Goal: Information Seeking & Learning: Learn about a topic

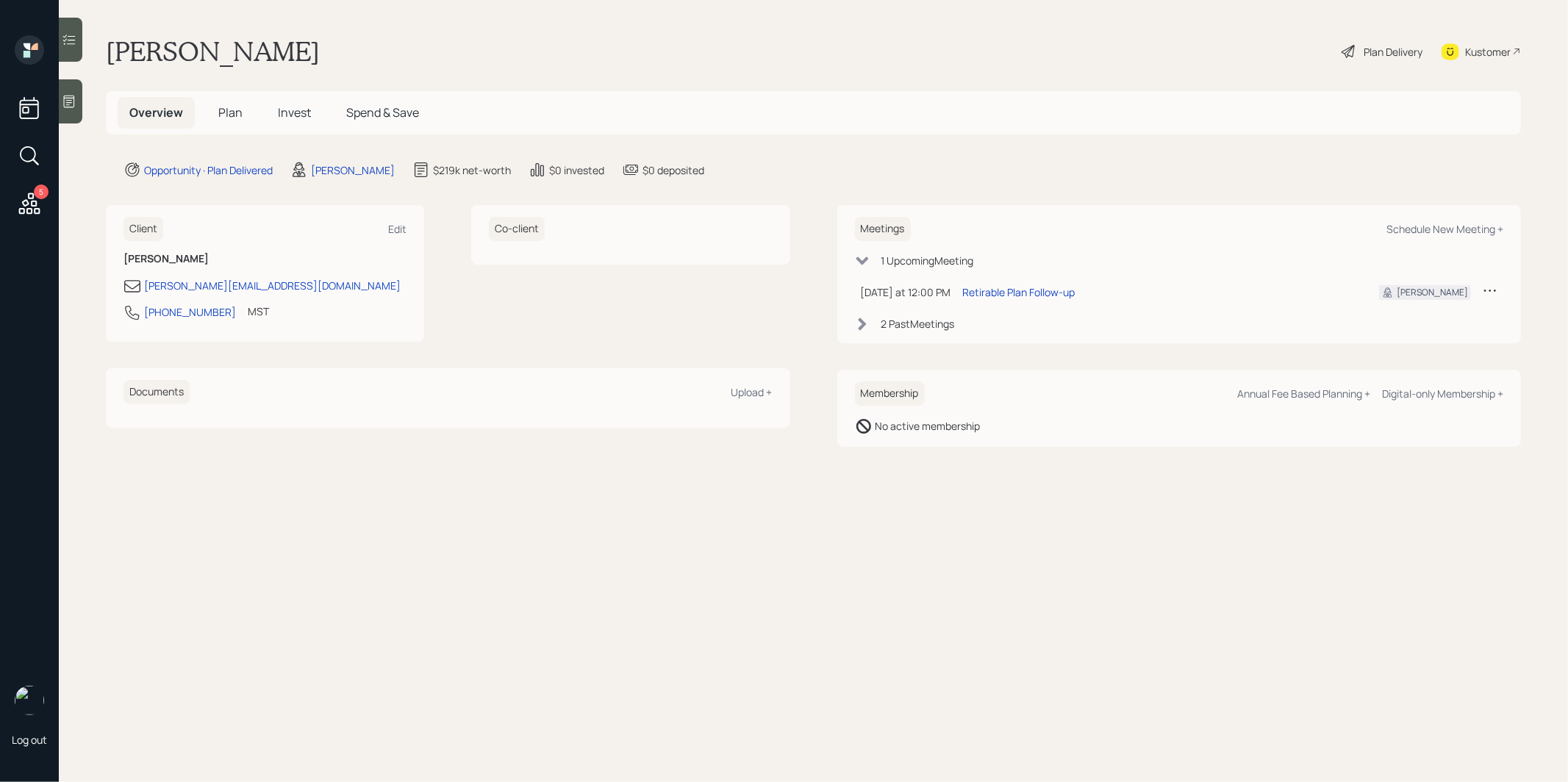
click at [228, 117] on span "Plan" at bounding box center [231, 113] width 24 height 16
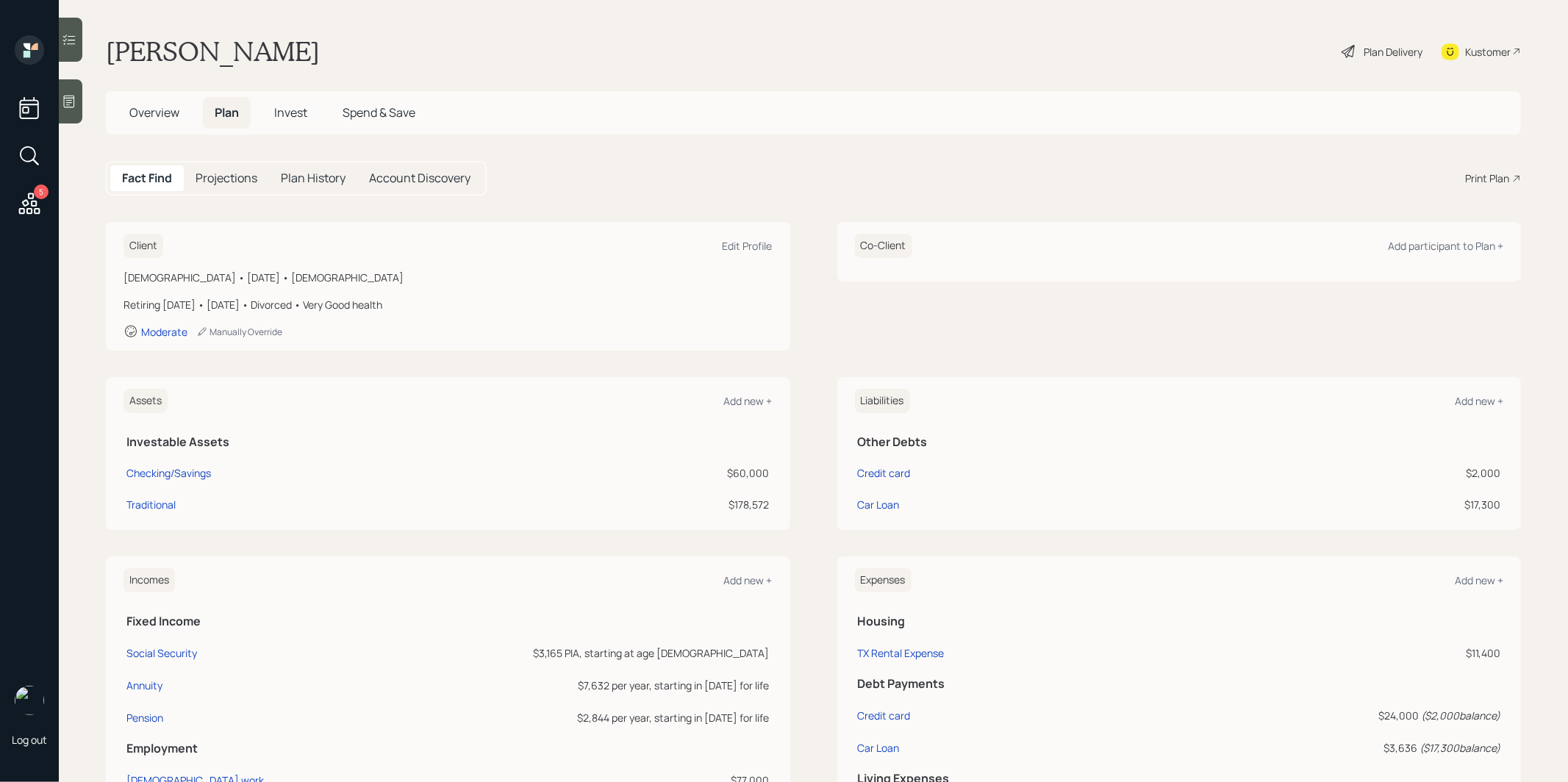
click at [1373, 46] on div "Plan Delivery" at bounding box center [1393, 51] width 59 height 15
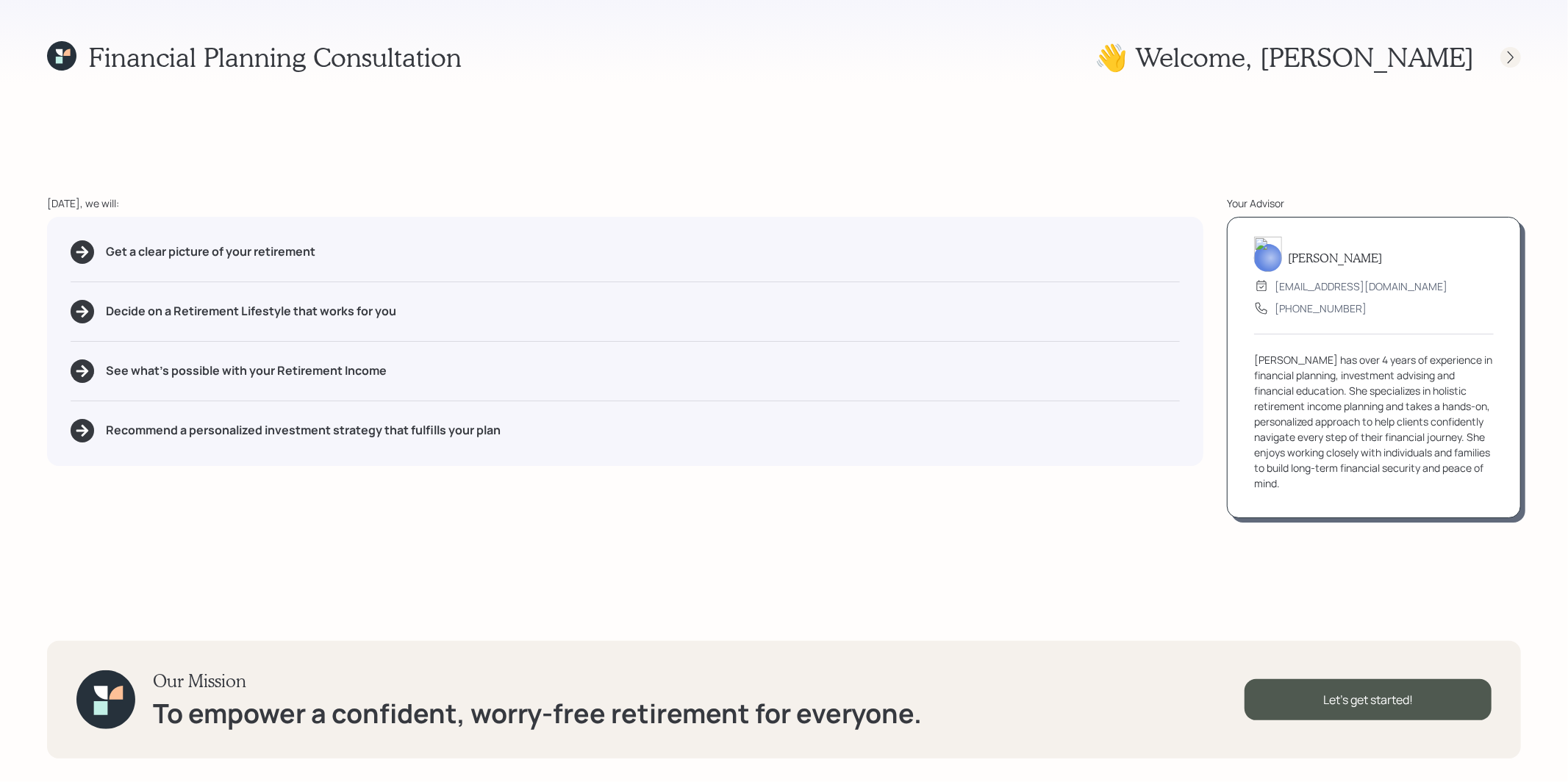
click at [1510, 57] on icon at bounding box center [1511, 57] width 15 height 15
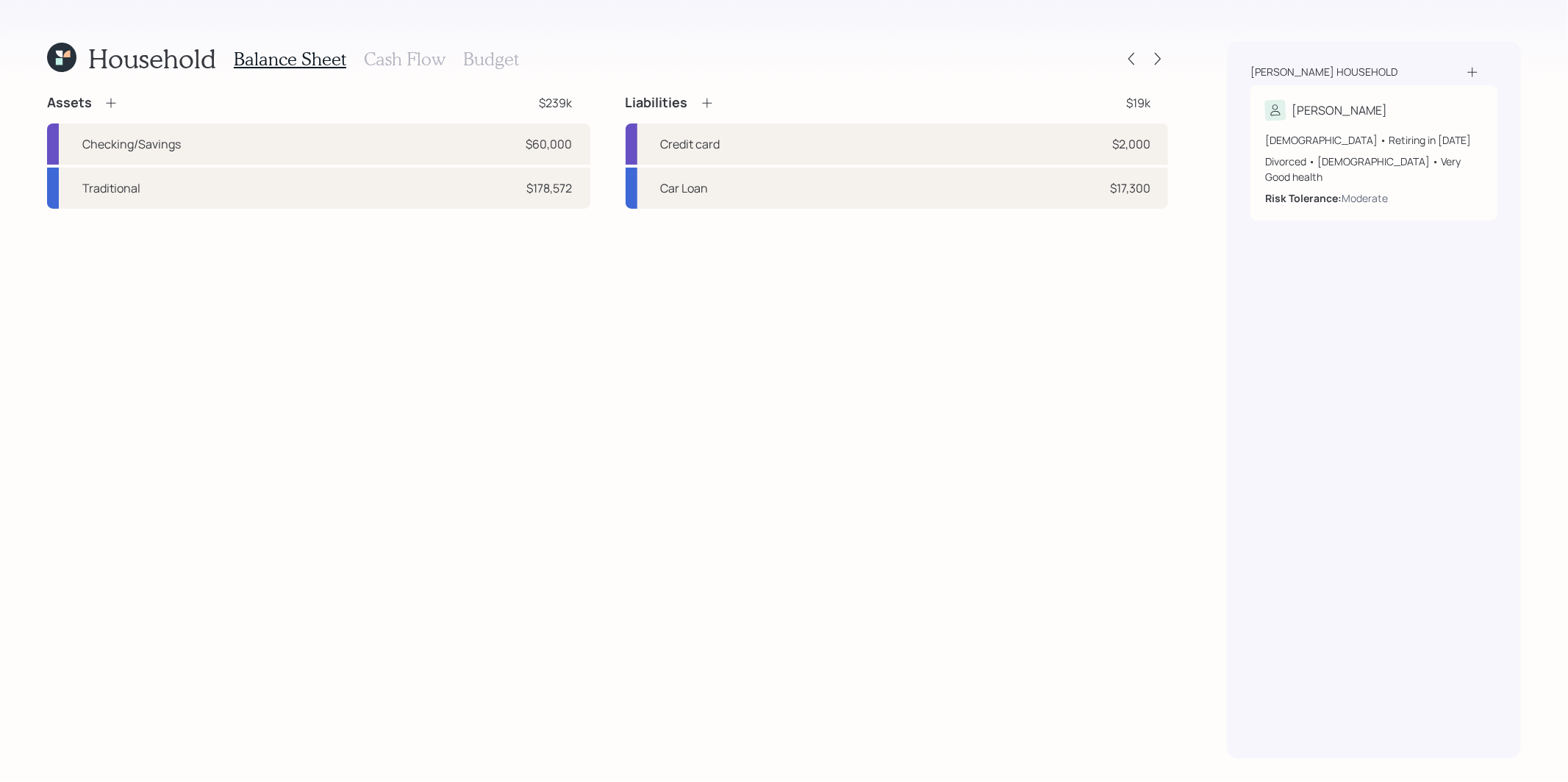
click at [402, 50] on h3 "Cash Flow" at bounding box center [405, 59] width 82 height 21
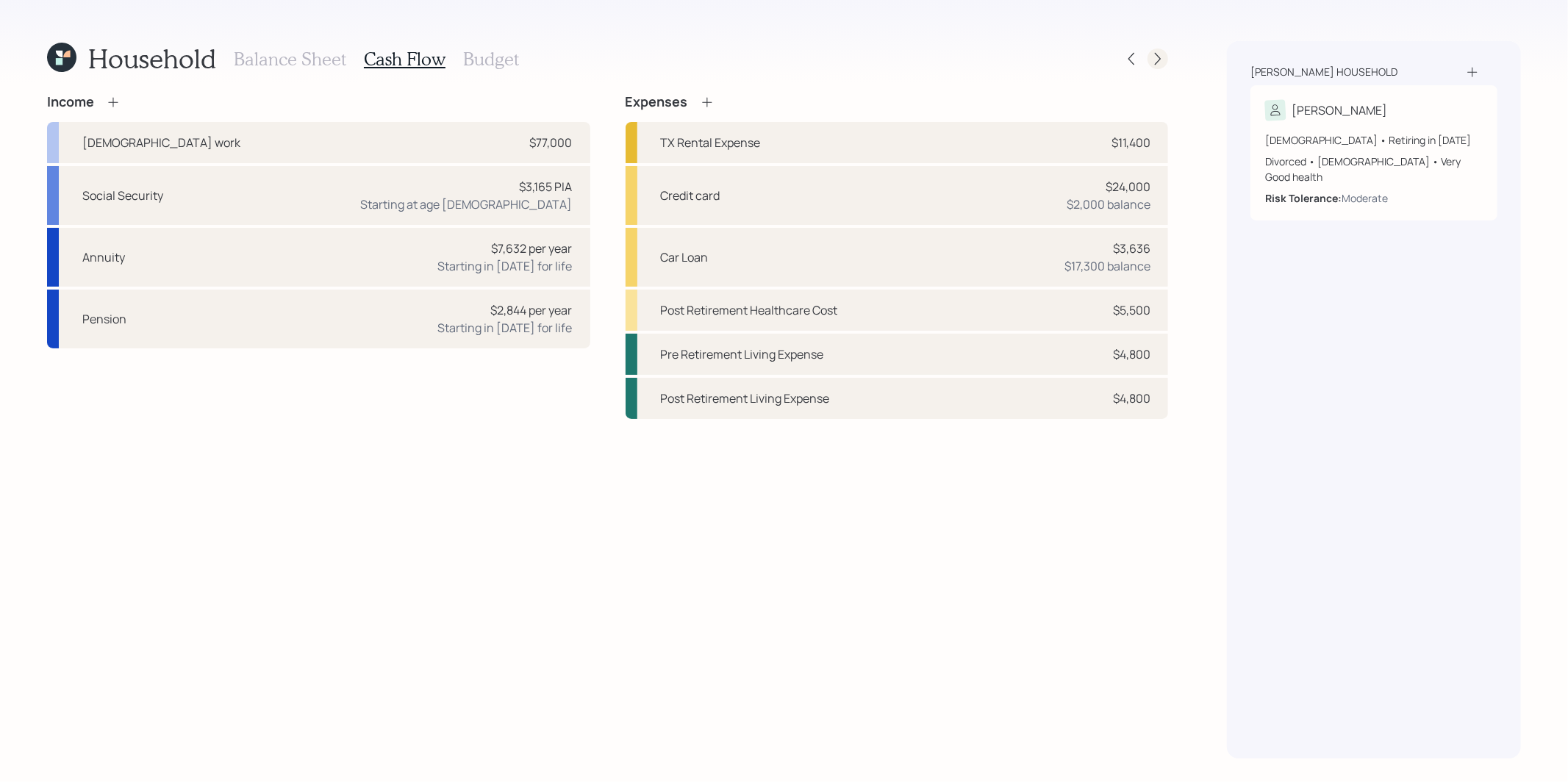
click at [1162, 58] on icon at bounding box center [1158, 59] width 15 height 15
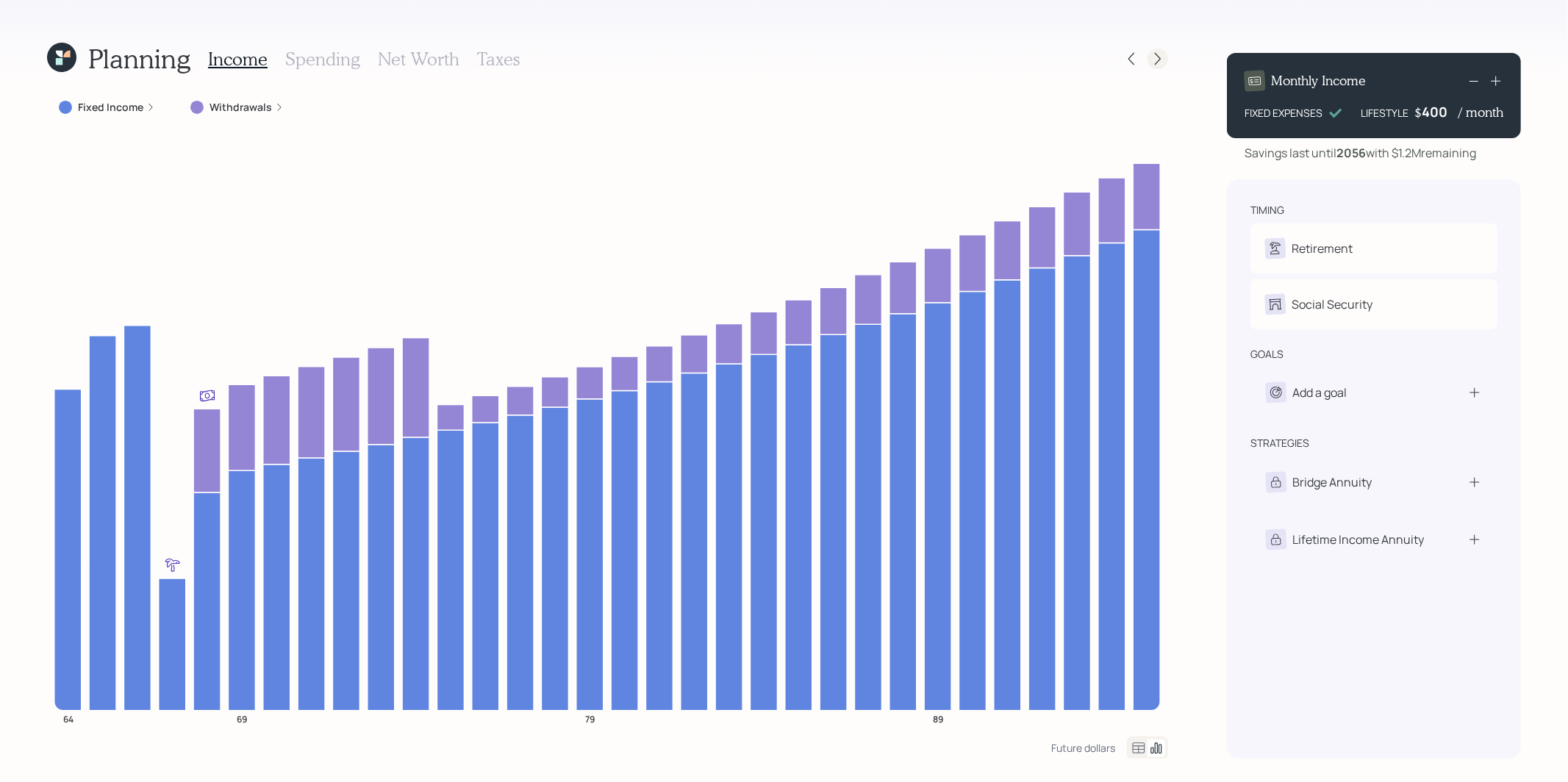
click at [1158, 57] on icon at bounding box center [1158, 59] width 15 height 15
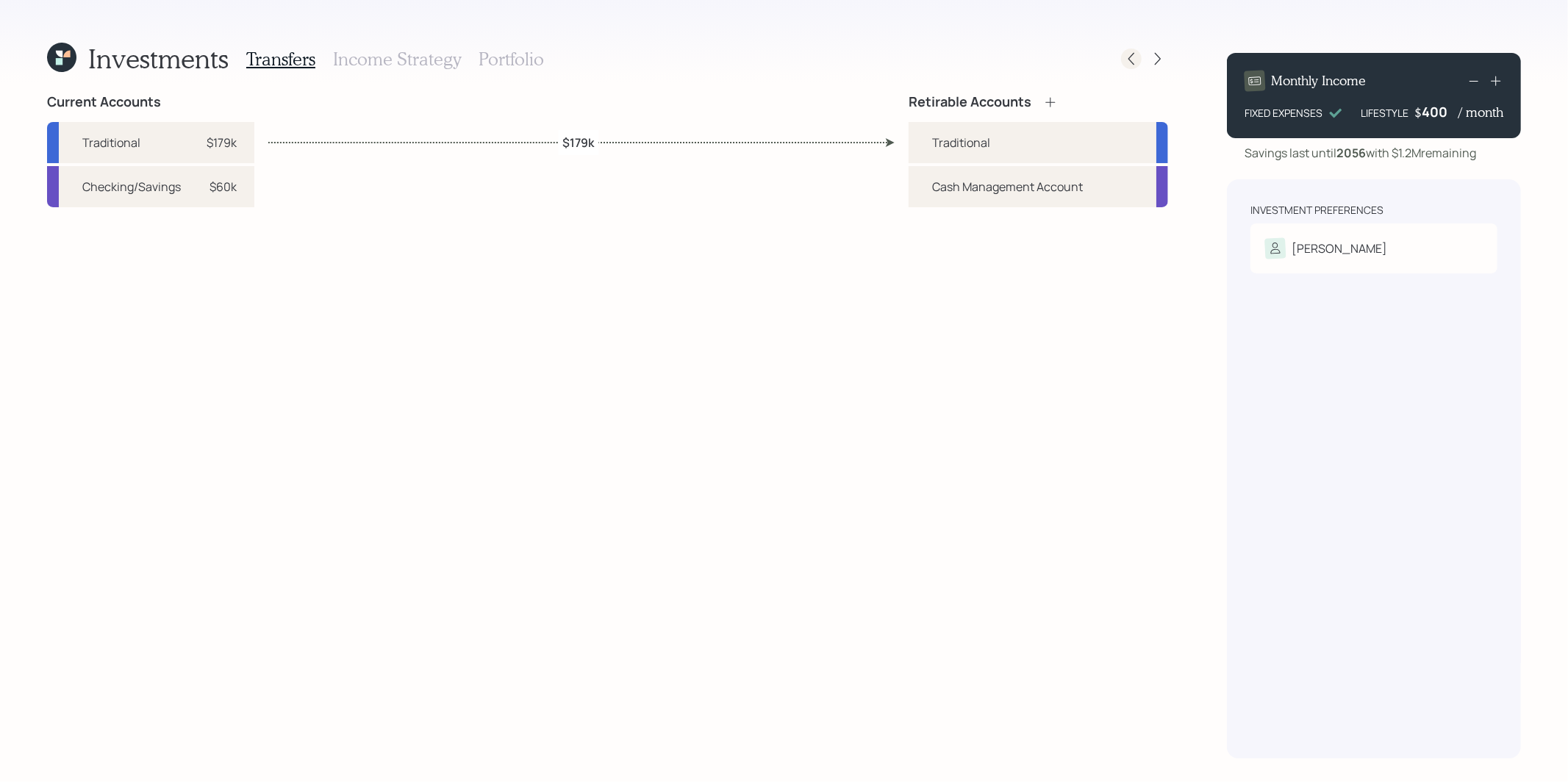
click at [1129, 63] on icon at bounding box center [1132, 59] width 15 height 15
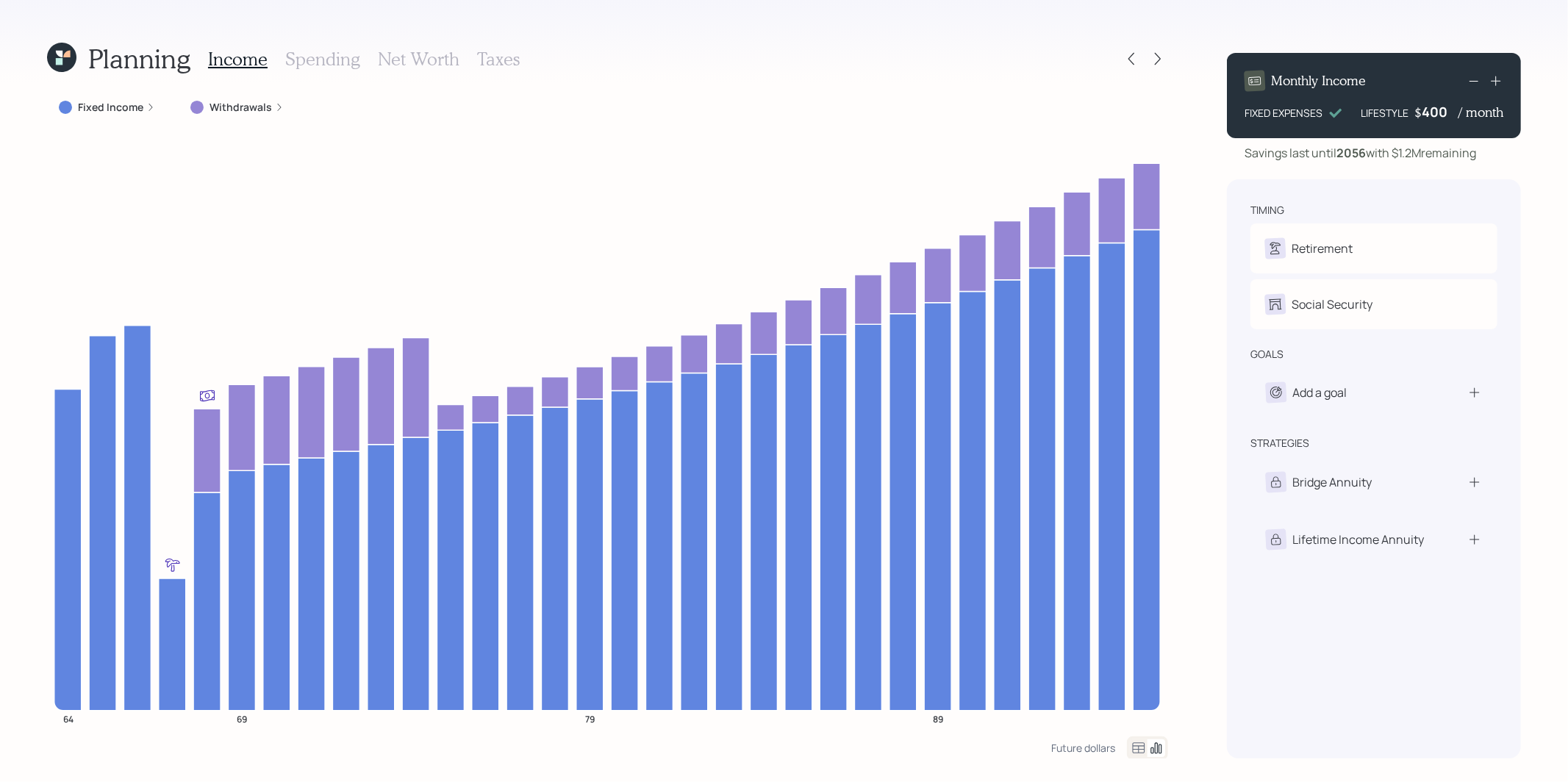
click at [502, 52] on h3 "Taxes" at bounding box center [498, 59] width 43 height 21
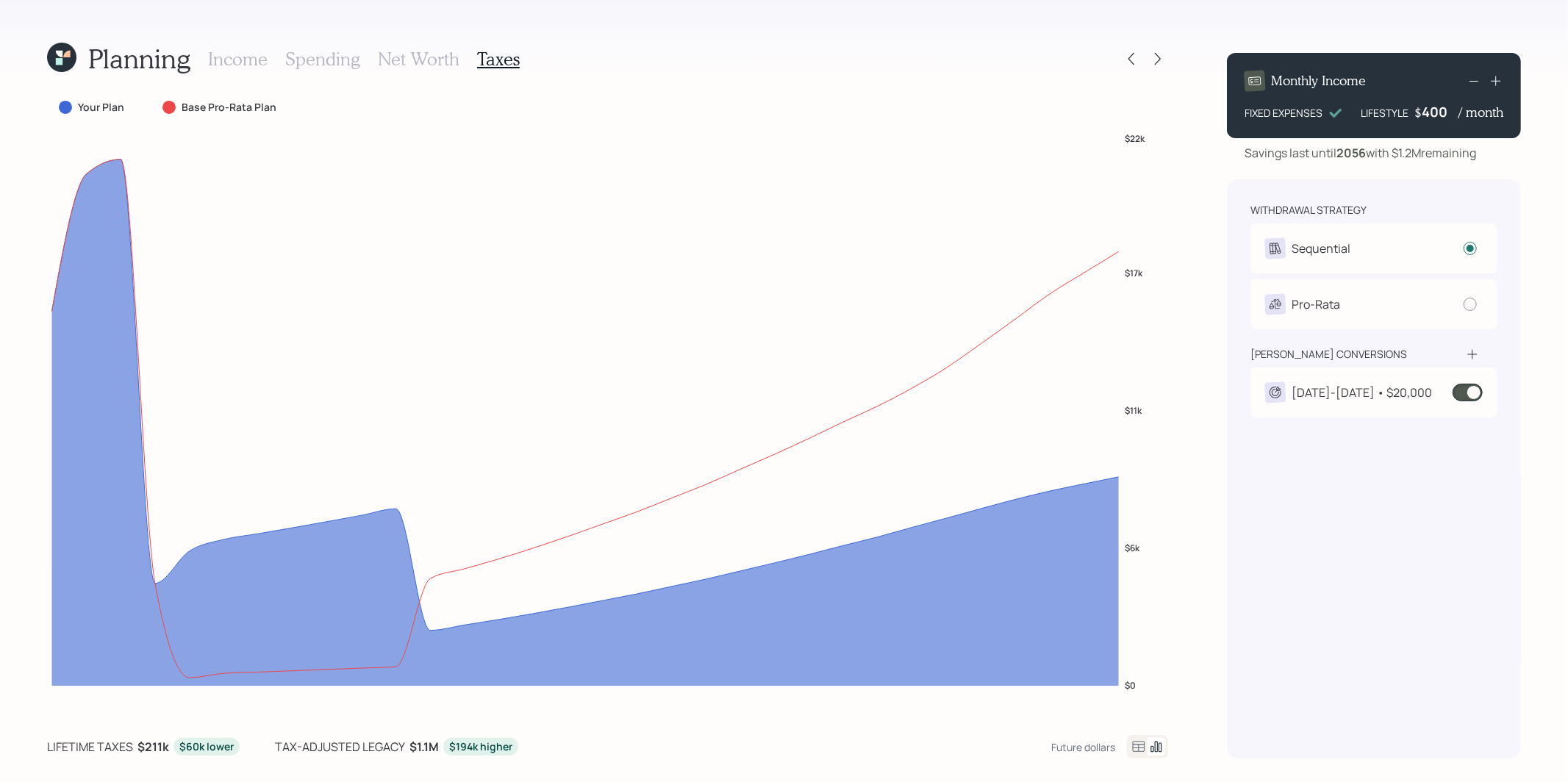
click at [60, 57] on icon at bounding box center [62, 57] width 29 height 29
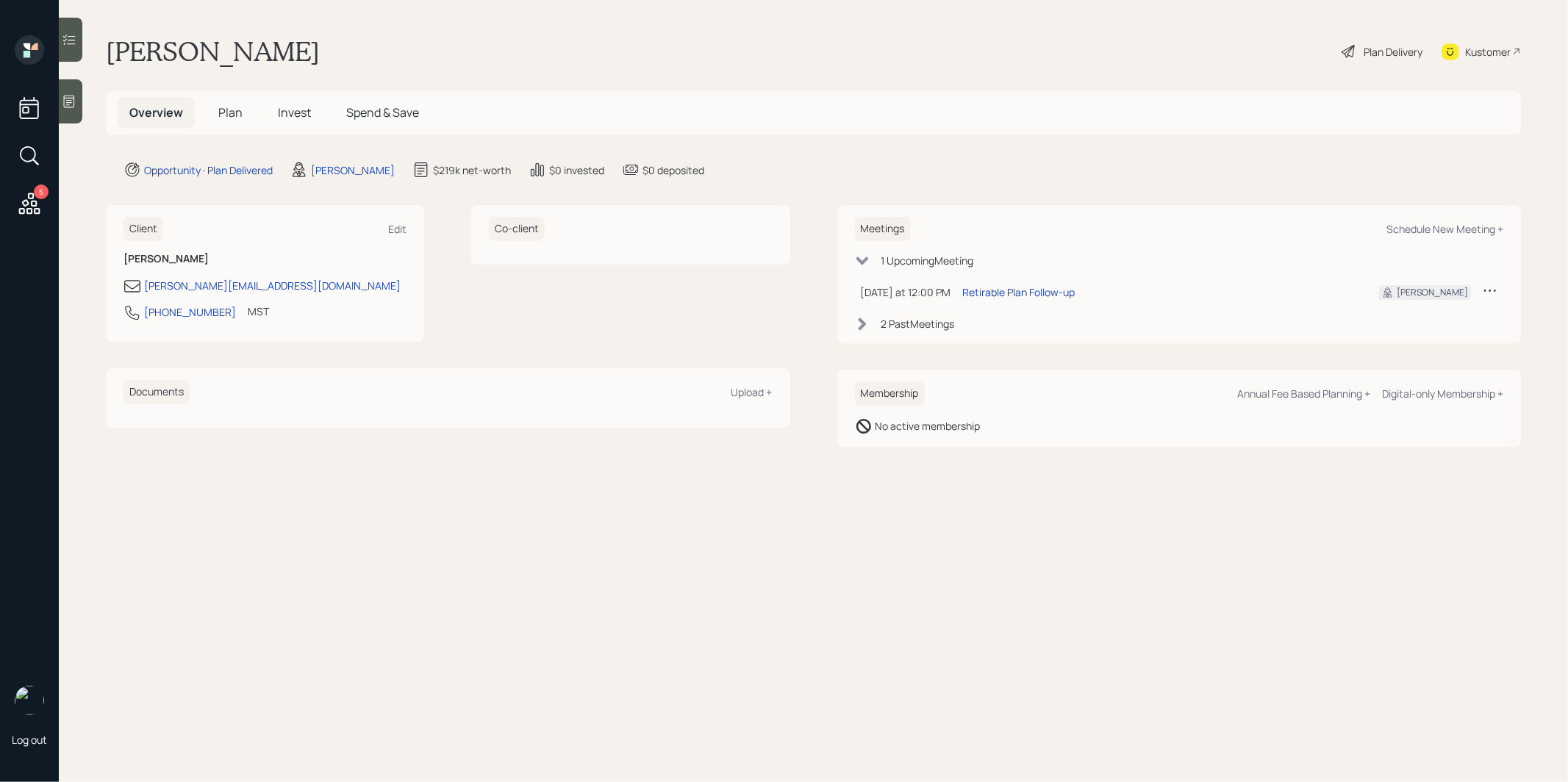
click at [227, 113] on span "Plan" at bounding box center [231, 113] width 24 height 16
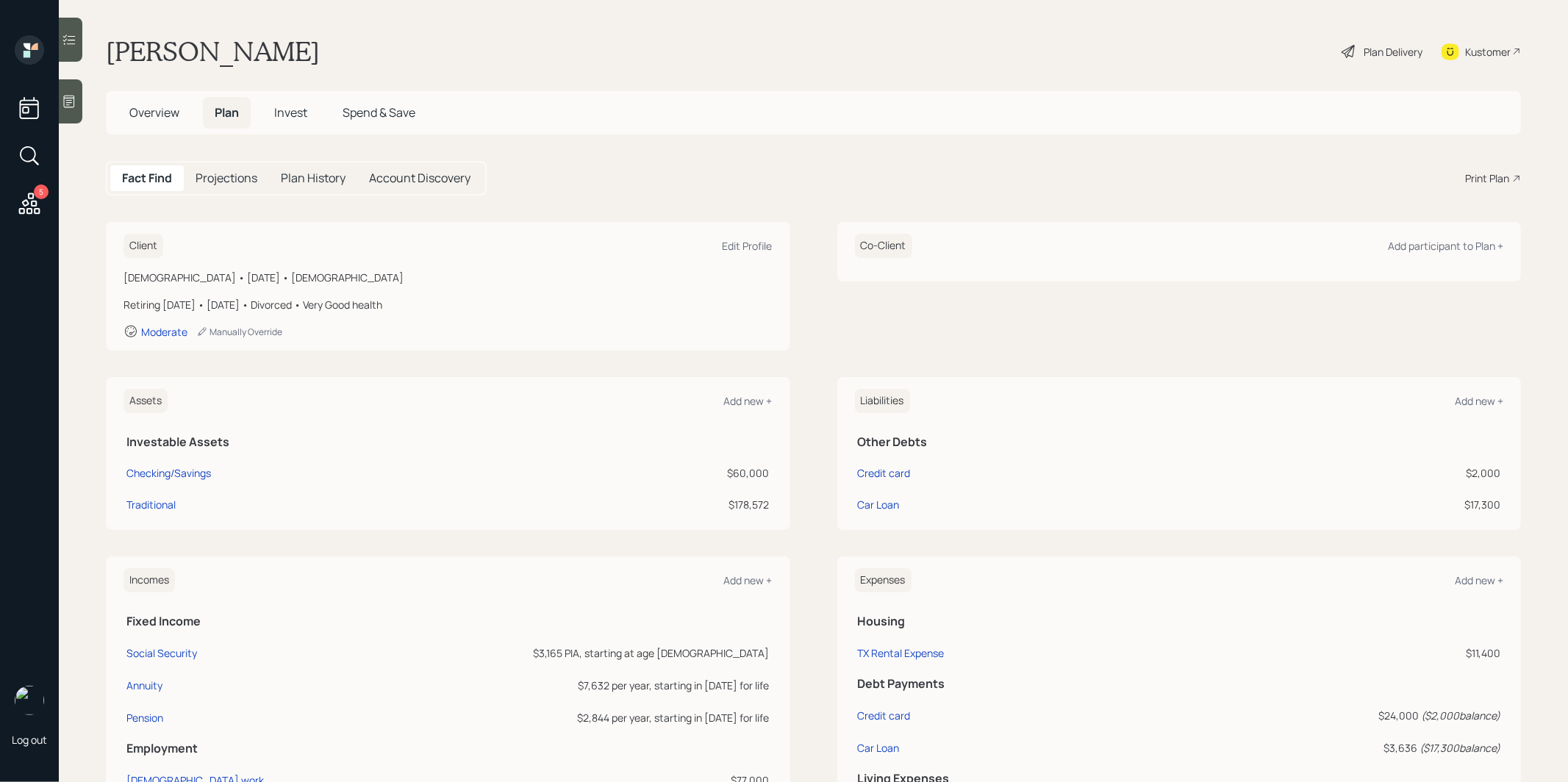
click at [1333, 128] on div "Overview Plan Invest Spend & Save" at bounding box center [814, 113] width 1415 height 44
click at [1341, 52] on icon at bounding box center [1349, 52] width 18 height 18
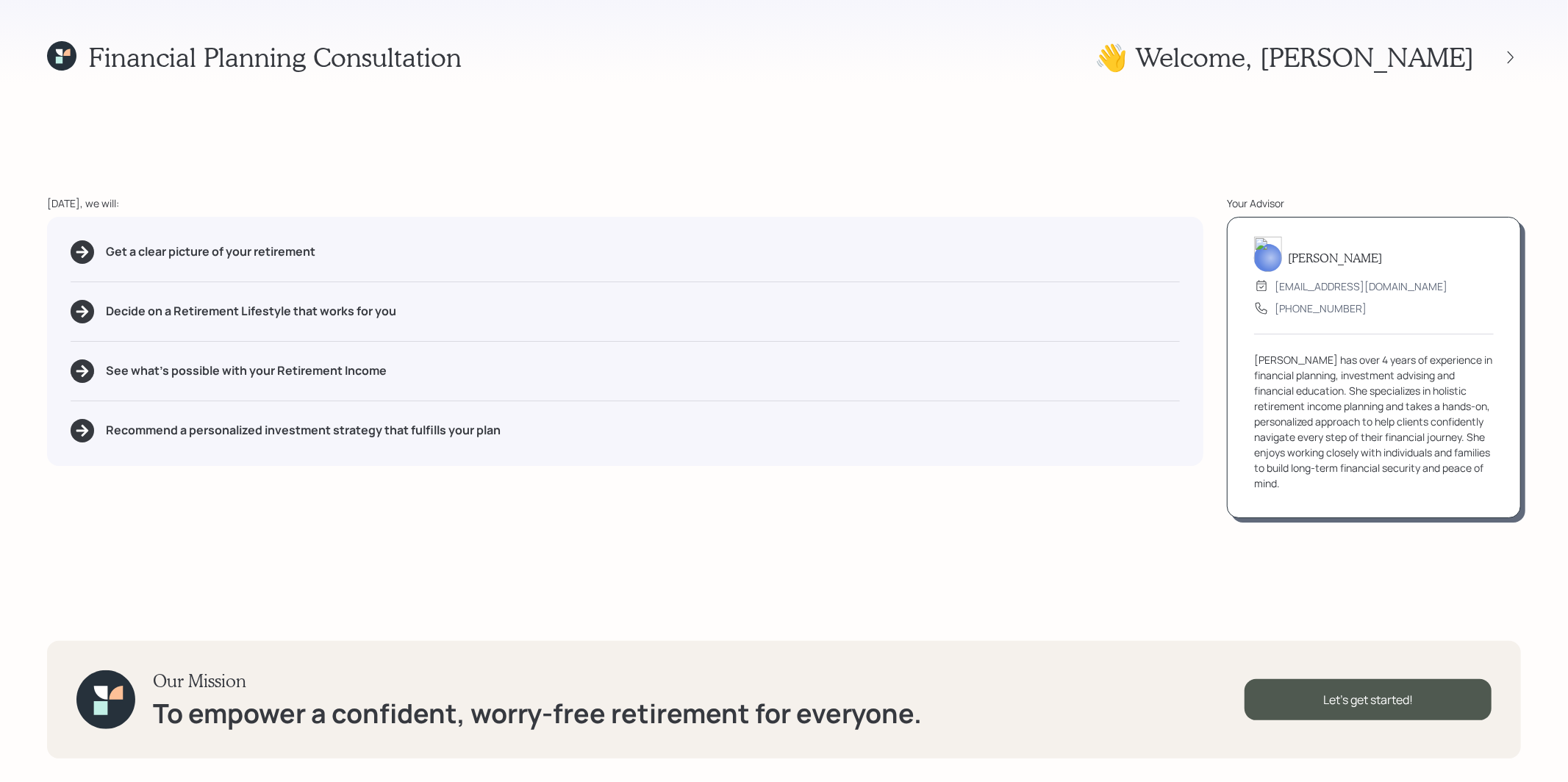
click at [61, 53] on icon at bounding box center [59, 53] width 6 height 6
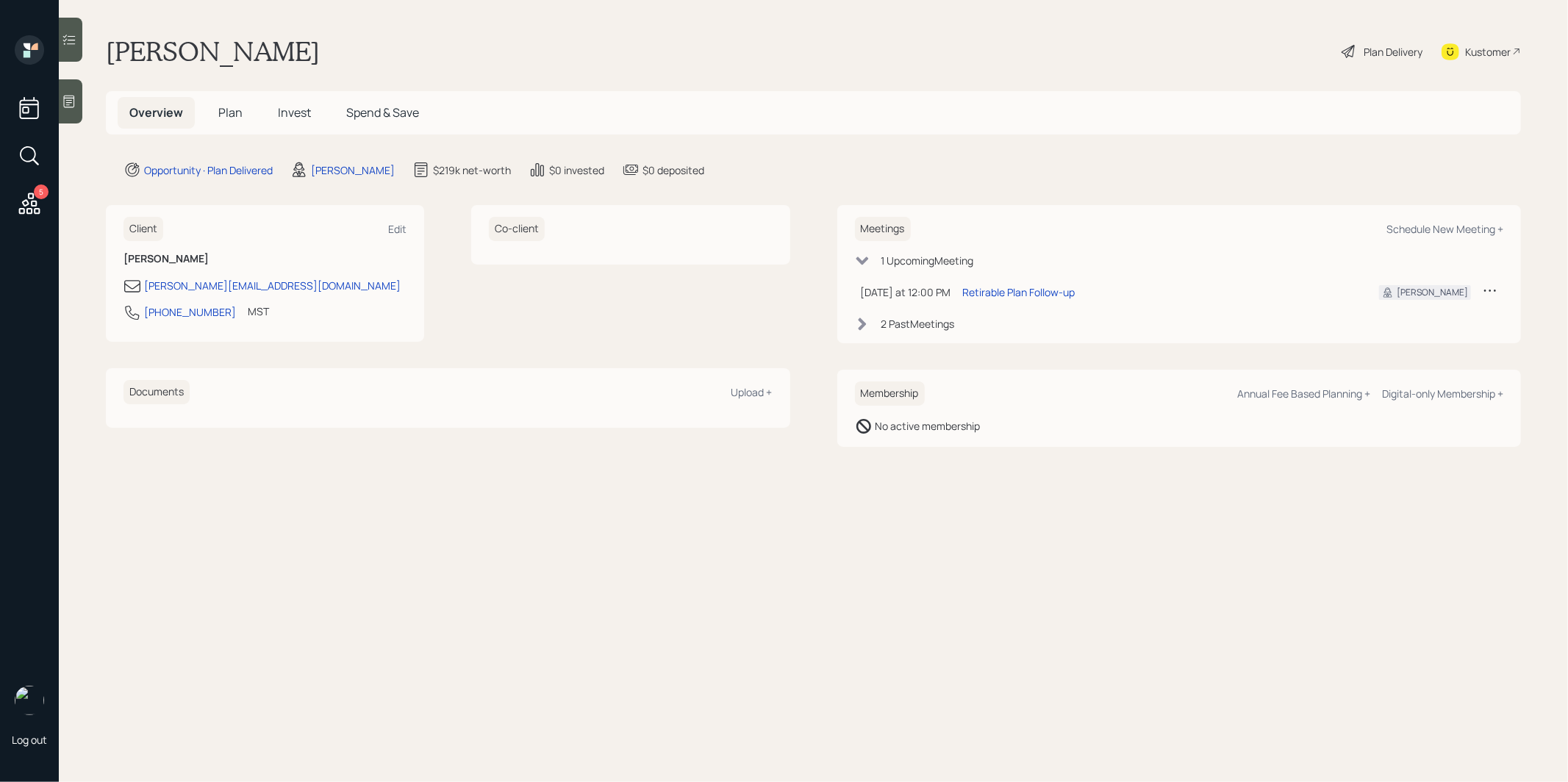
click at [233, 111] on span "Plan" at bounding box center [231, 113] width 24 height 16
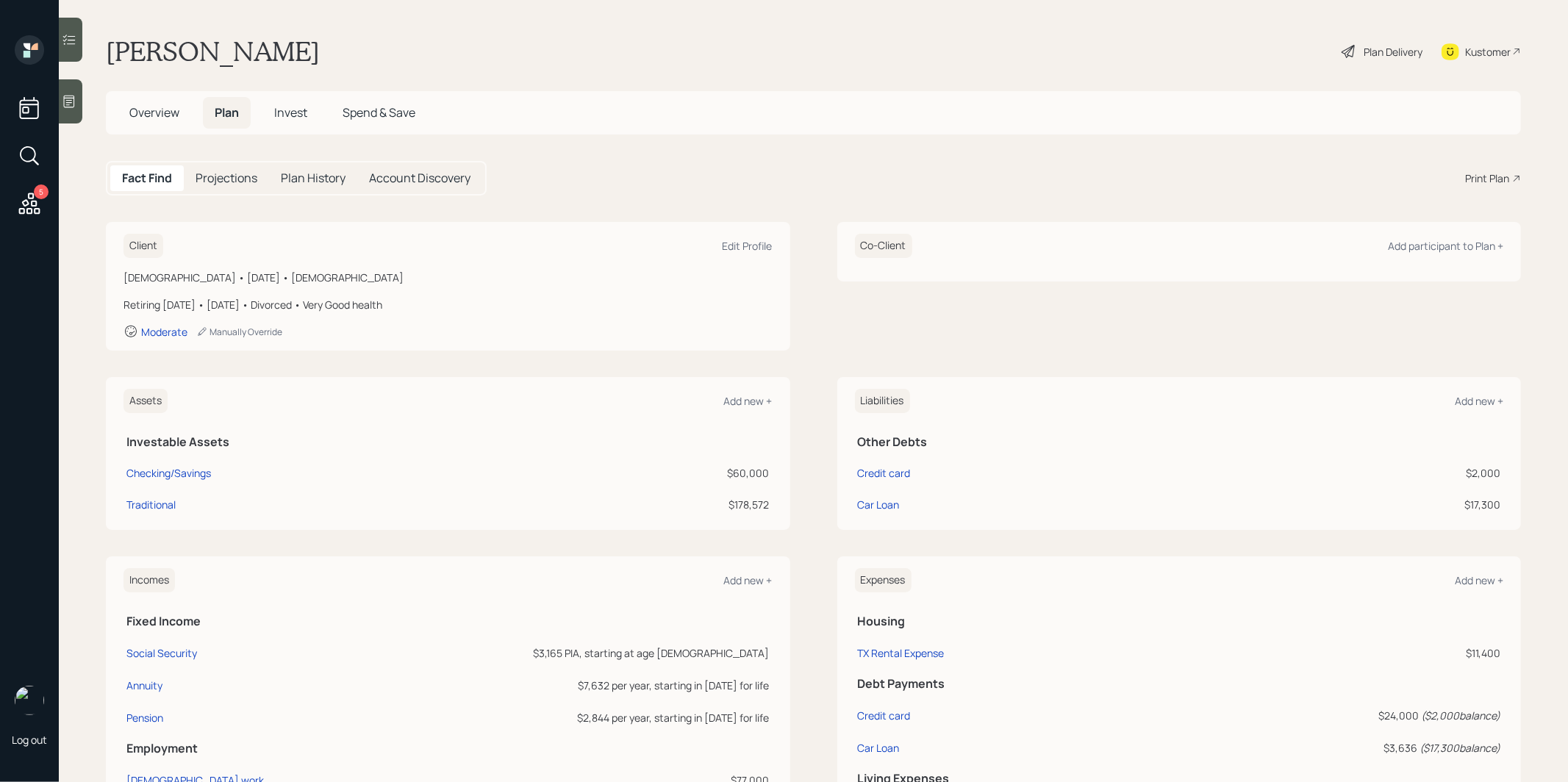
click at [141, 113] on span "Overview" at bounding box center [155, 113] width 50 height 16
